Goal: Task Accomplishment & Management: Complete application form

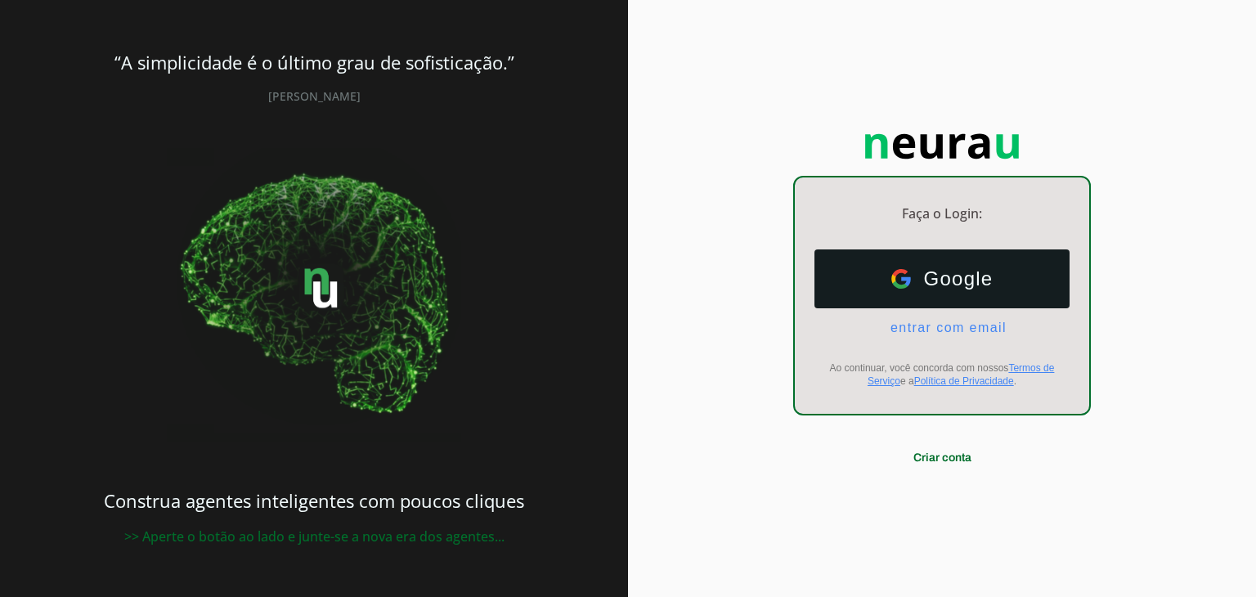
click at [972, 318] on ul "Google Google entrar com email E-mail" at bounding box center [942, 292] width 255 height 86
click at [970, 336] on div "Google Google entrar com email E-mail Ao continuar, você concorda com nossos Te…" at bounding box center [942, 318] width 294 height 164
click at [972, 328] on span "entrar com email" at bounding box center [942, 328] width 129 height 15
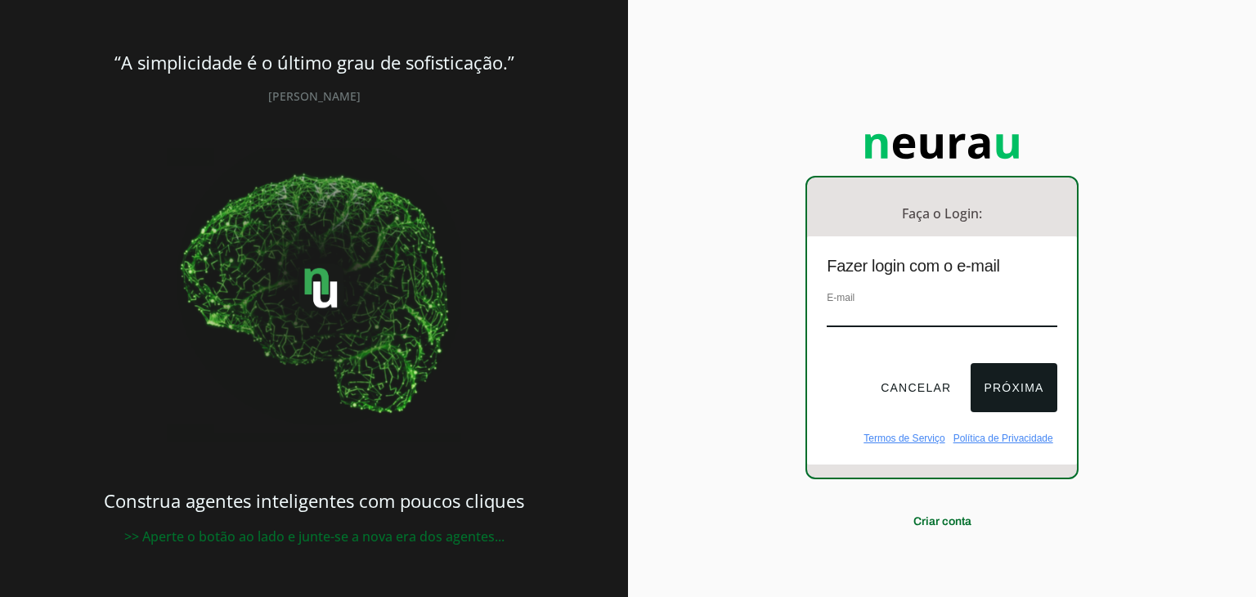
click at [952, 302] on div "E-mail" at bounding box center [942, 316] width 230 height 55
click at [948, 313] on input "email" at bounding box center [942, 316] width 230 height 22
type input "[EMAIL_ADDRESS][DOMAIN_NAME]"
click at [1003, 380] on button "Próxima" at bounding box center [1014, 387] width 86 height 49
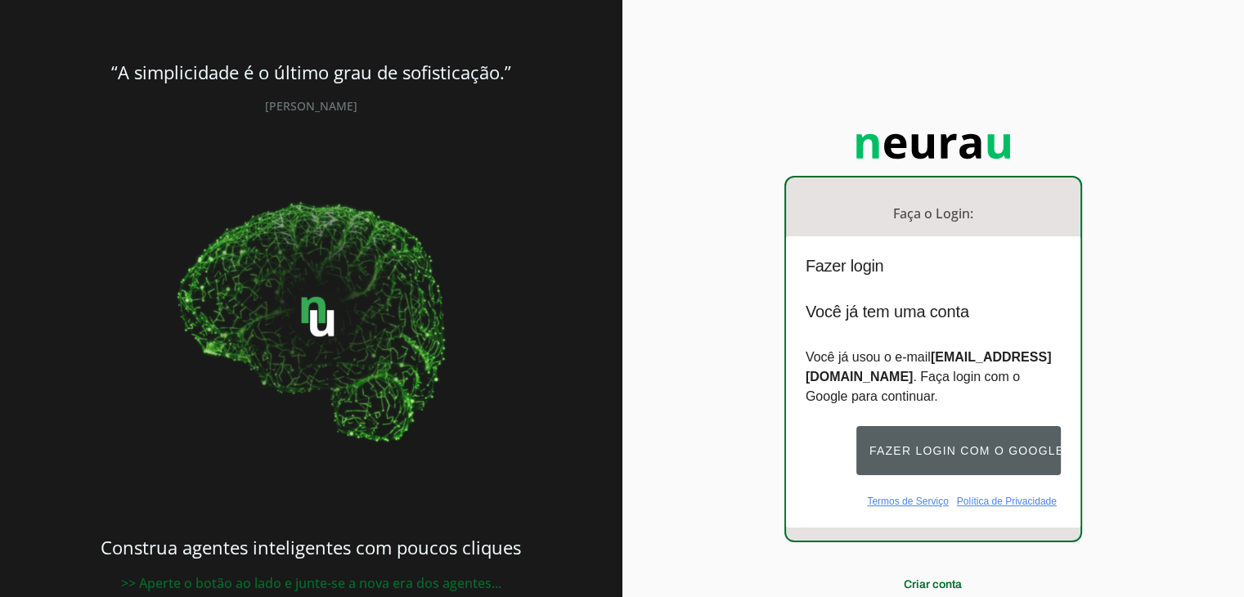
click at [939, 457] on button "Fazer login com o Google" at bounding box center [958, 450] width 204 height 49
